Goal: Find specific page/section: Find specific page/section

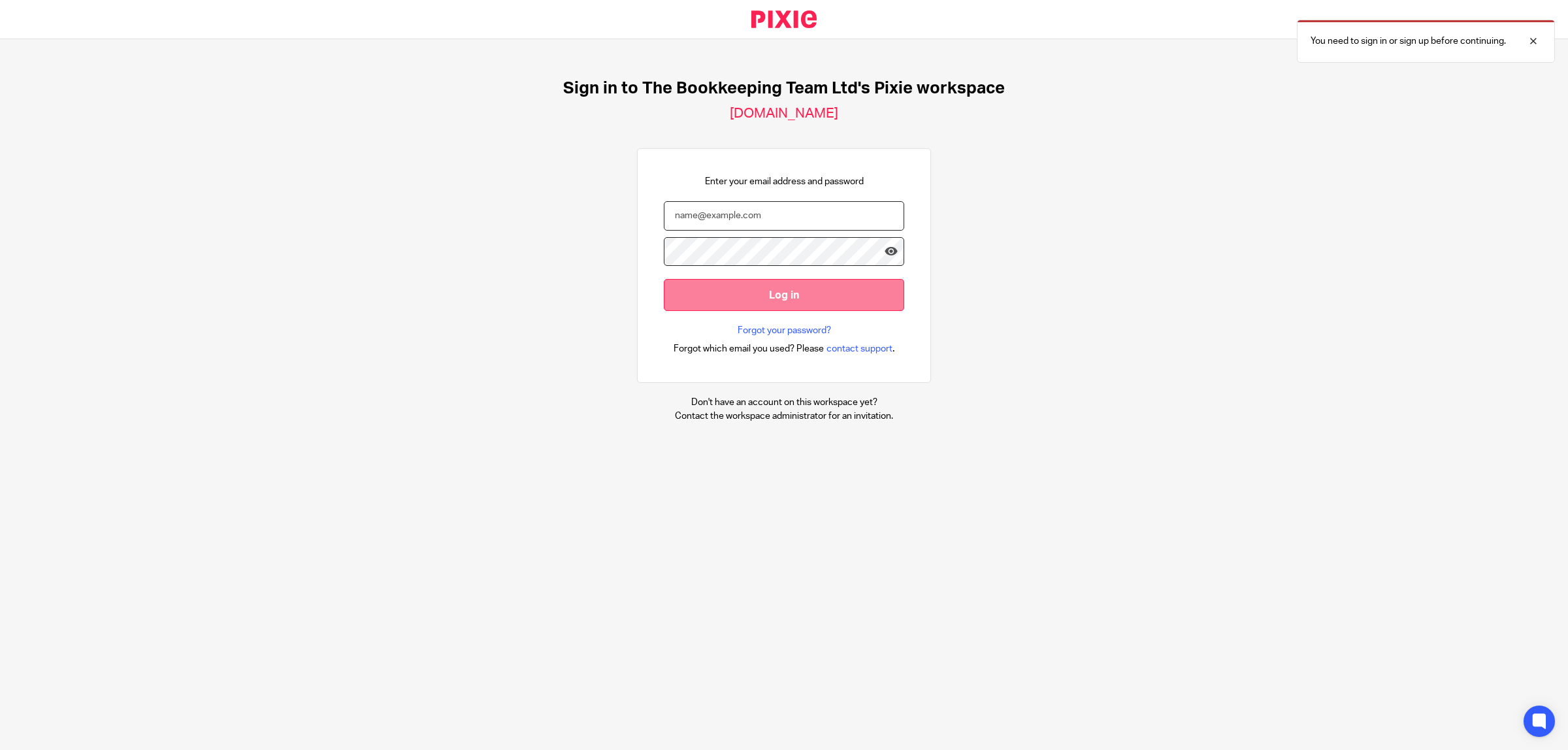
type input "leah.jarvis@thebookkeepingteam.co.uk"
click at [811, 286] on input "Log in" at bounding box center [784, 295] width 241 height 32
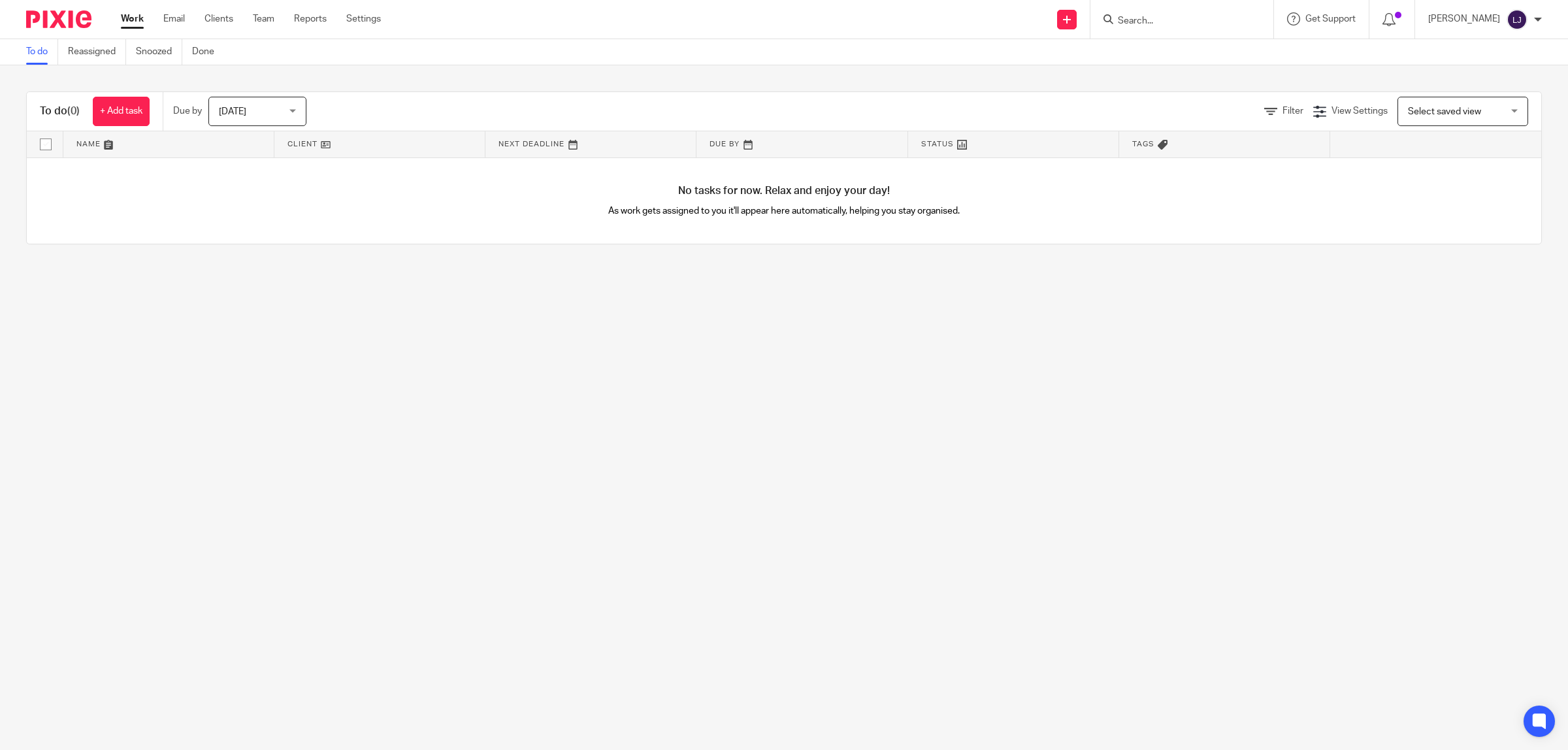
click at [1151, 12] on form at bounding box center [1187, 19] width 139 height 16
click at [1151, 26] on input "Search" at bounding box center [1175, 21] width 117 height 12
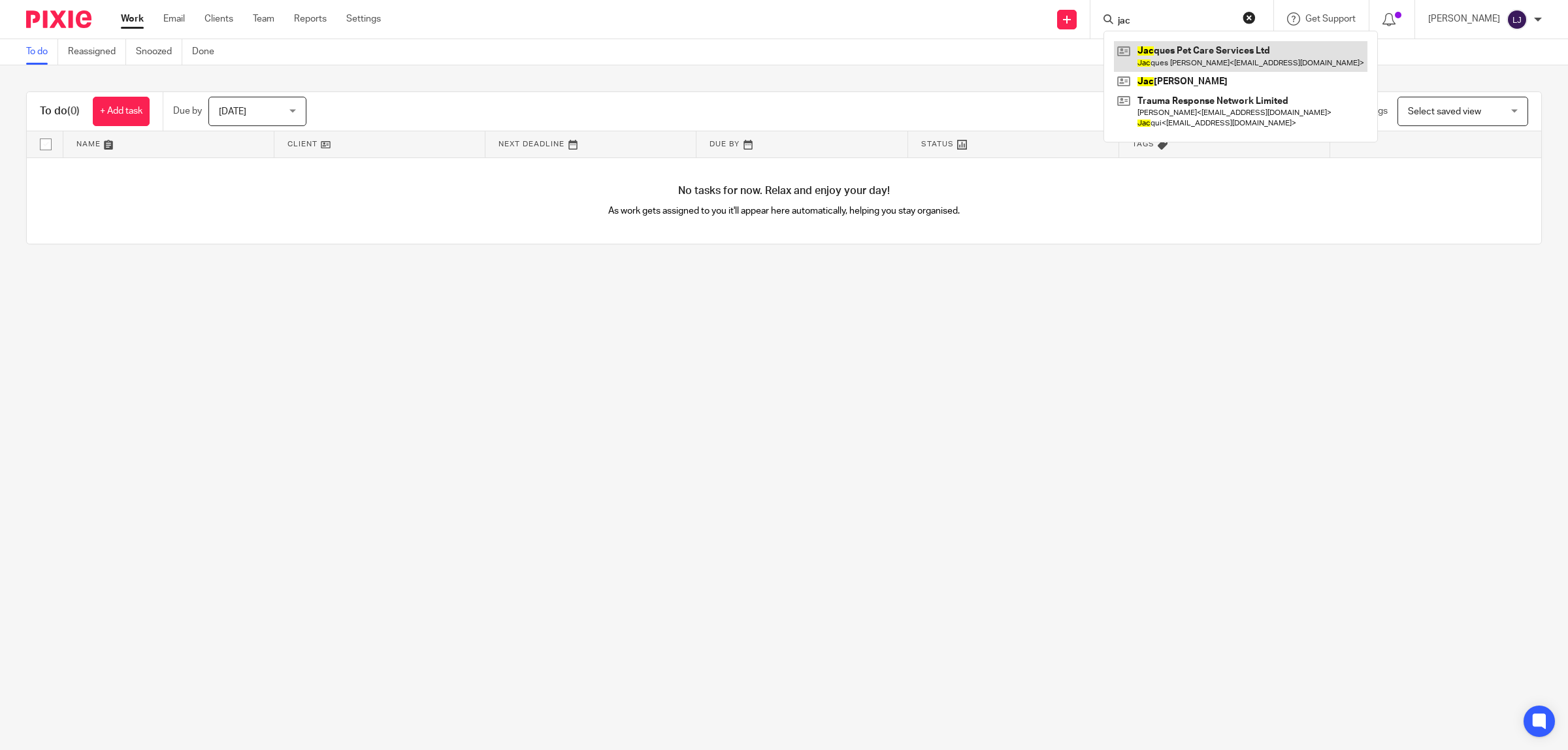
type input "jac"
click at [1216, 56] on link at bounding box center [1241, 56] width 253 height 30
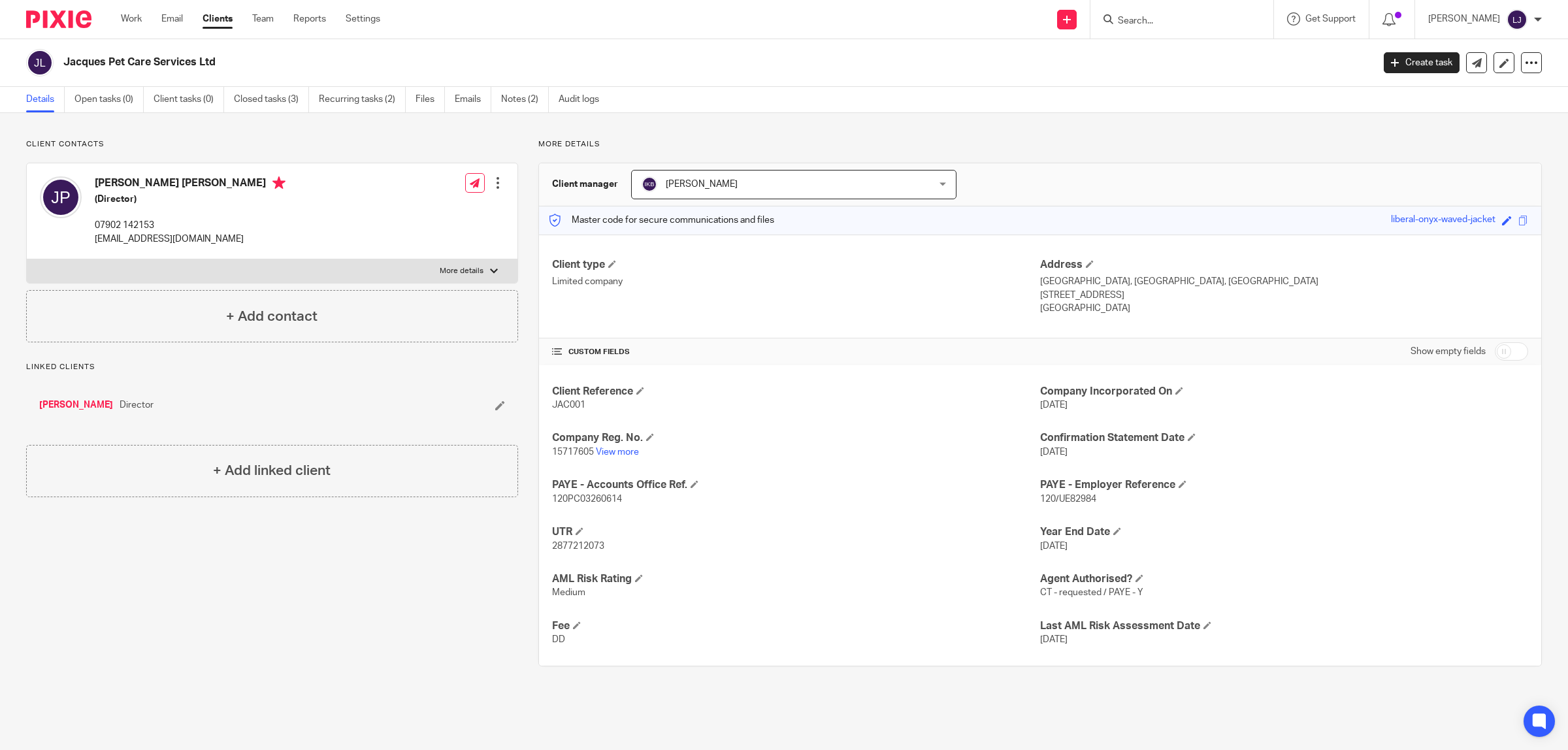
click at [1217, 64] on div "Jacques Pet Care Services Ltd" at bounding box center [714, 62] width 1301 height 13
click at [1160, 23] on input "Search" at bounding box center [1175, 21] width 117 height 12
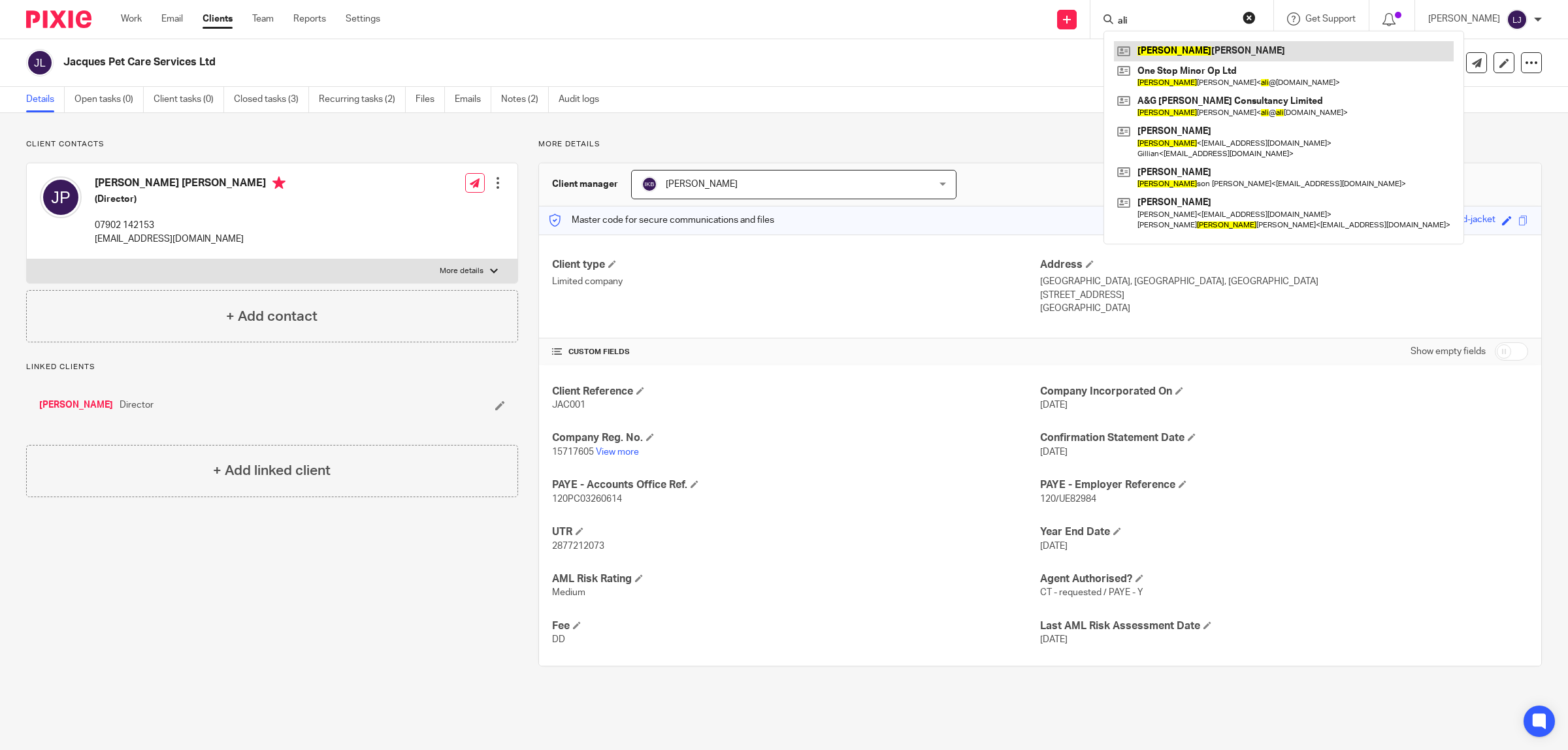
type input "ali"
click at [1233, 54] on link at bounding box center [1284, 50] width 340 height 19
